Goal: Task Accomplishment & Management: Complete application form

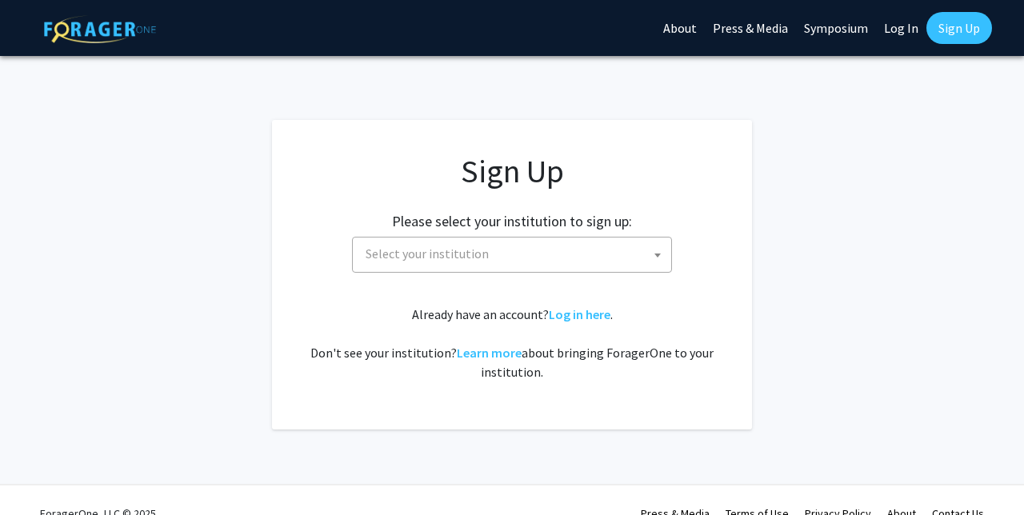
click at [554, 254] on span "Select your institution" at bounding box center [515, 254] width 312 height 33
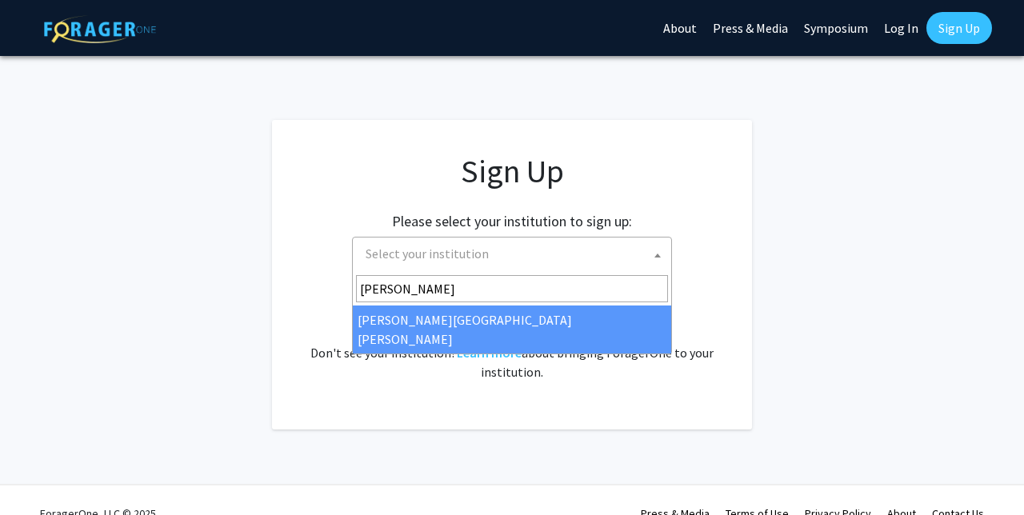
type input "JOH"
select select "1"
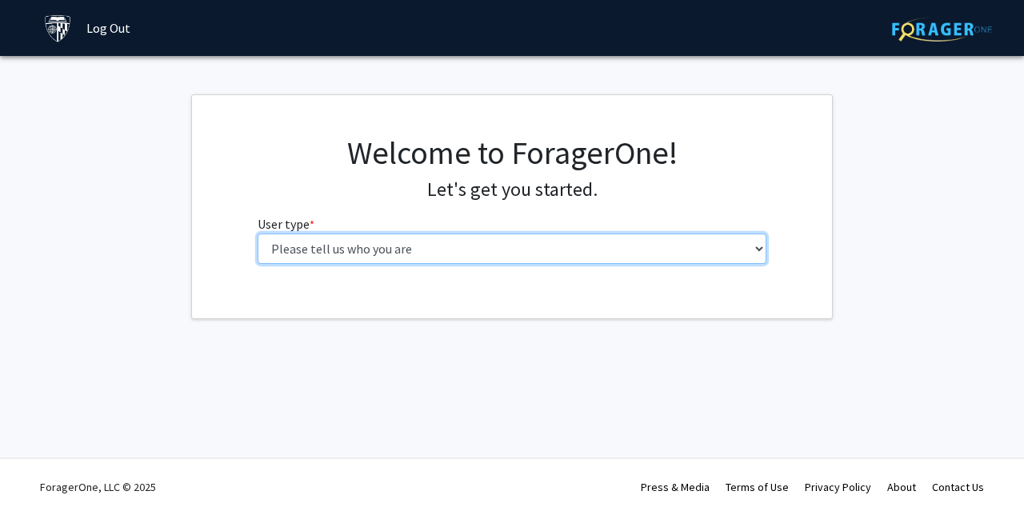
select select "2: masters"
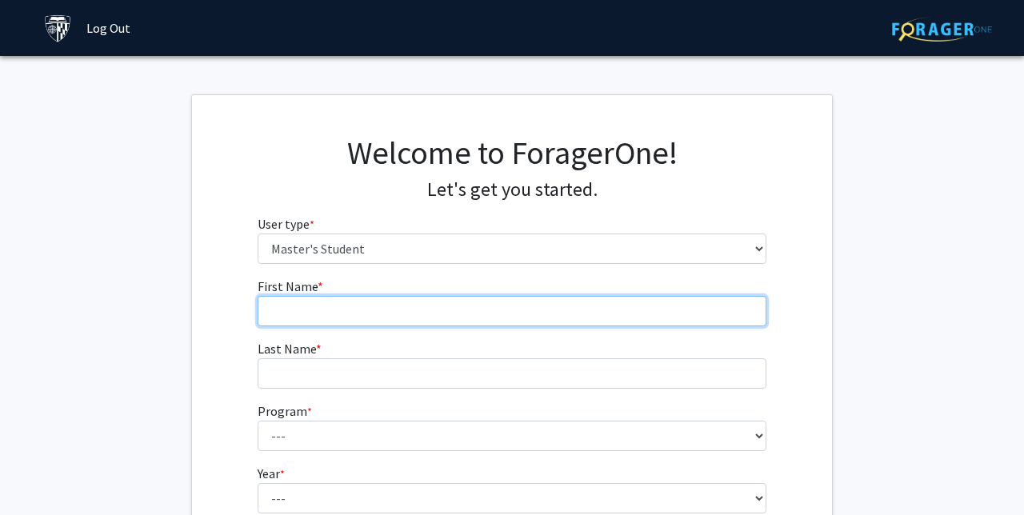
click at [611, 297] on input "First Name * required" at bounding box center [513, 311] width 510 height 30
type input "Zaria"
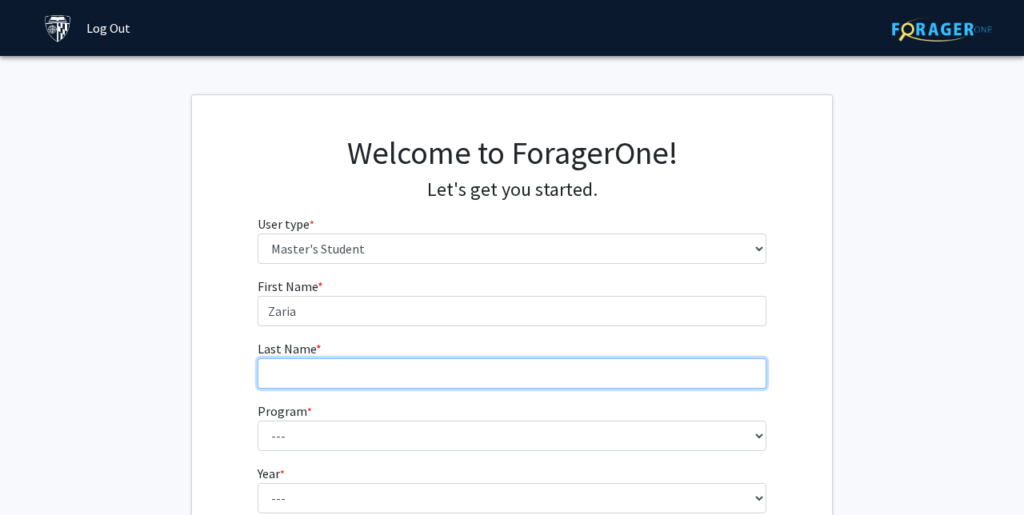
type input "e"
type input "[PERSON_NAME]"
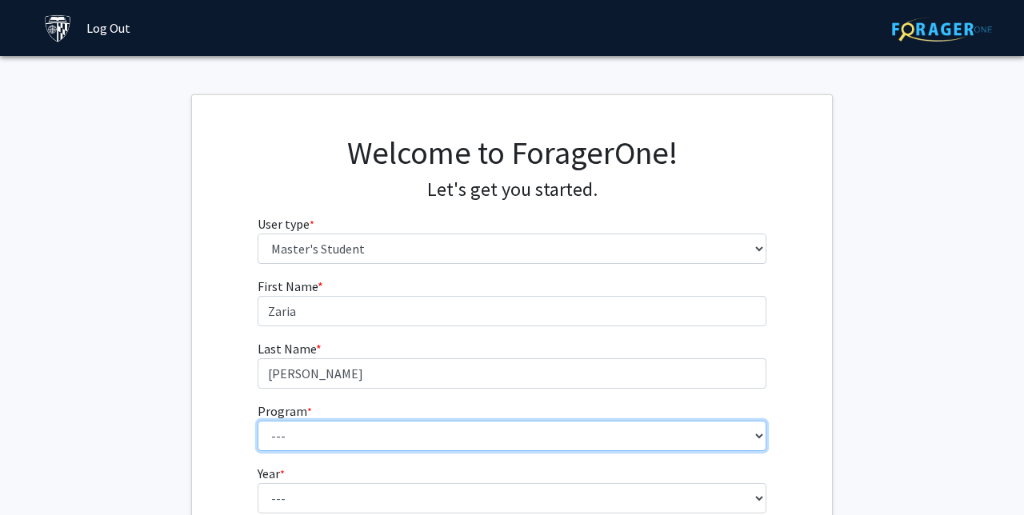
select select "107: 102"
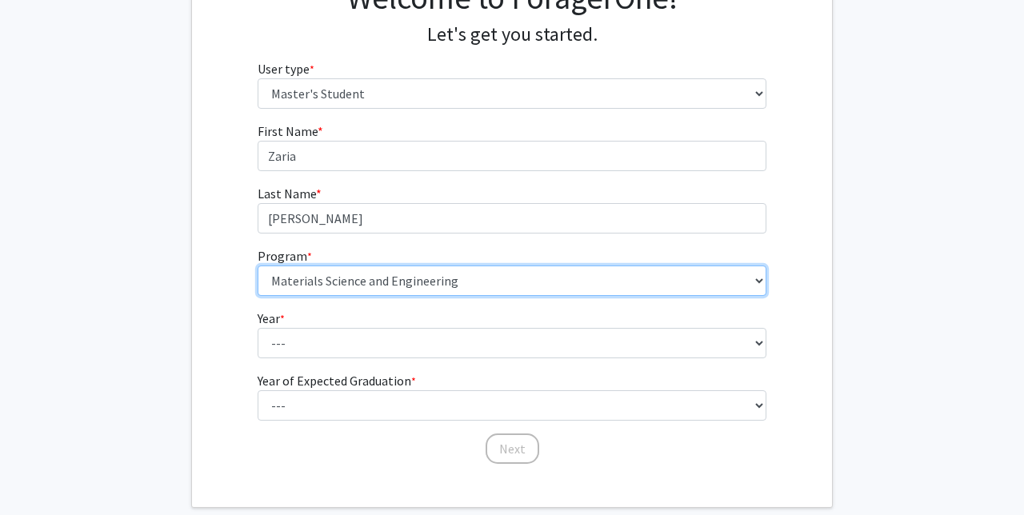
scroll to position [156, 0]
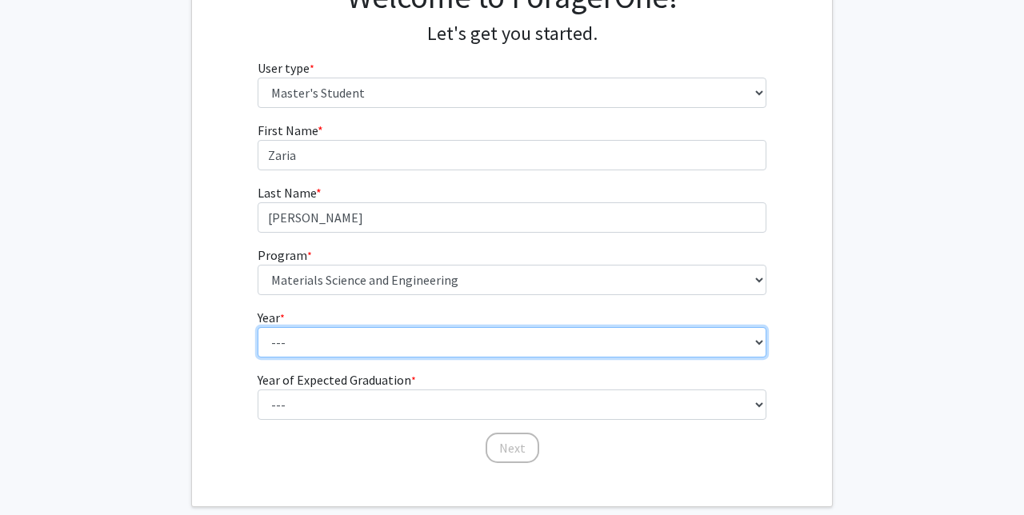
select select "1: first_year"
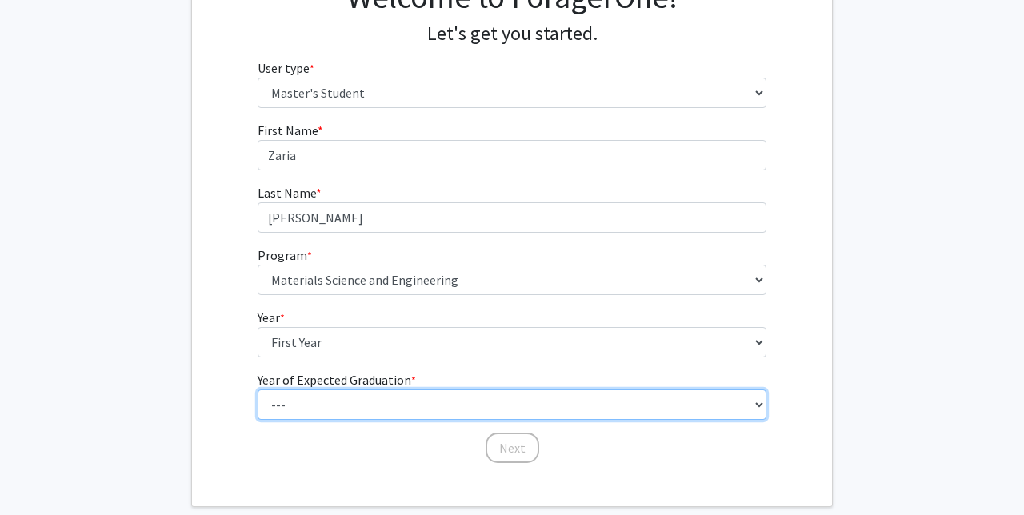
select select "4: 2028"
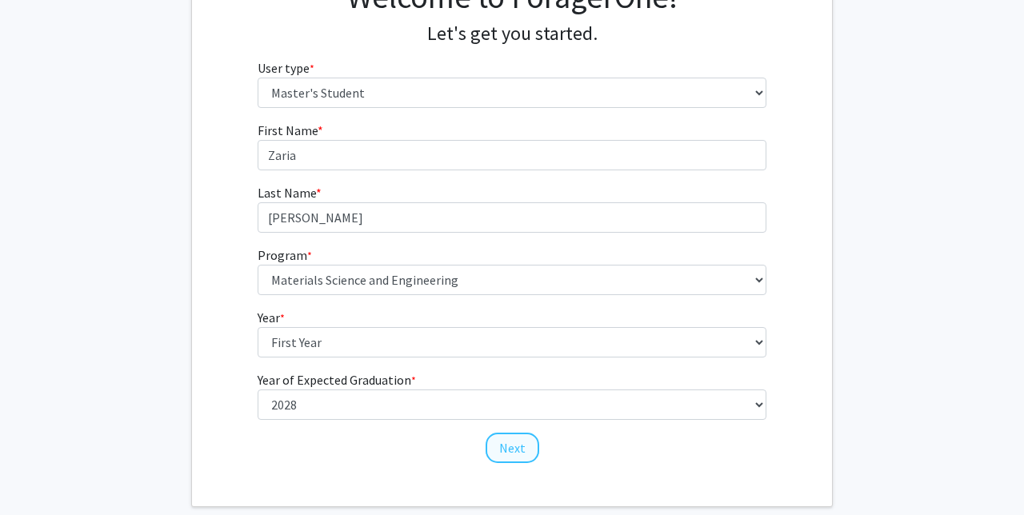
click at [503, 444] on button "Next" at bounding box center [513, 448] width 54 height 30
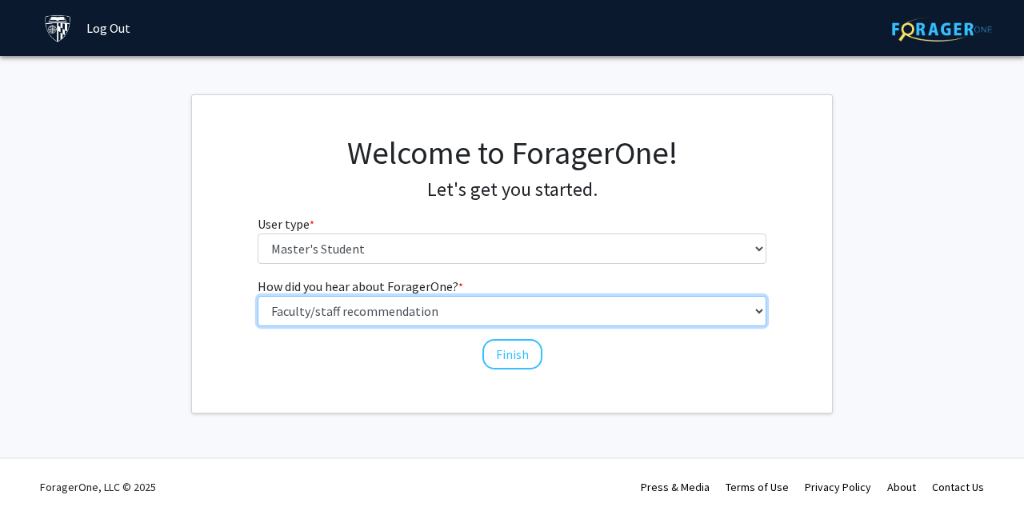
select select "3: university_website"
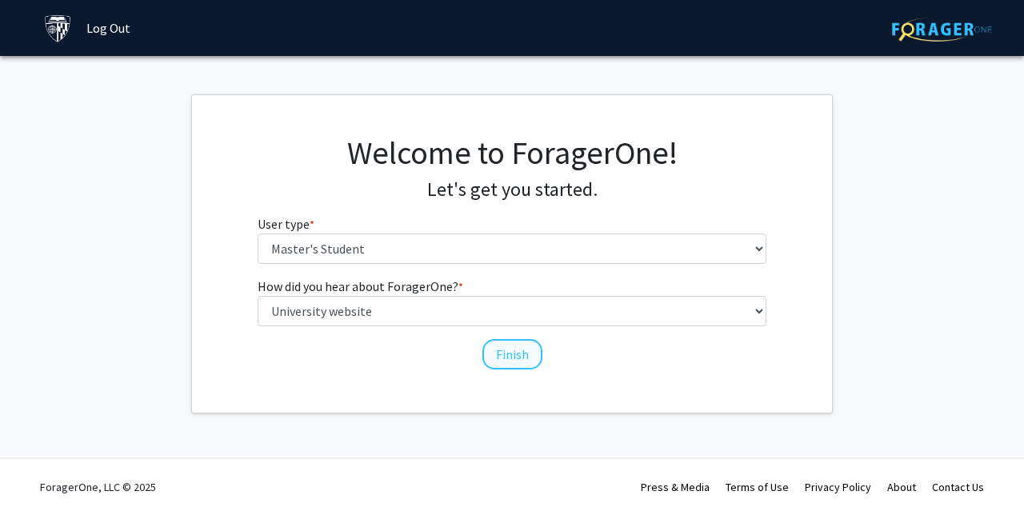
click at [505, 357] on button "Finish" at bounding box center [513, 354] width 60 height 30
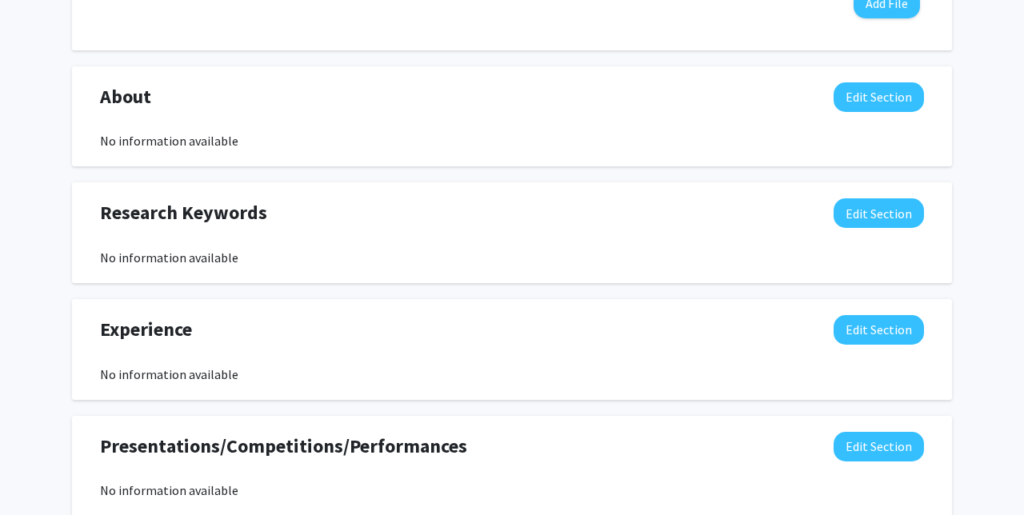
scroll to position [660, 0]
